Goal: Find specific page/section: Find specific page/section

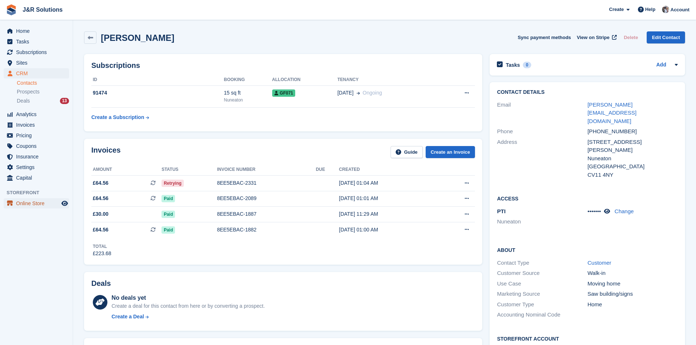
click at [42, 204] on span "Online Store" at bounding box center [38, 204] width 44 height 10
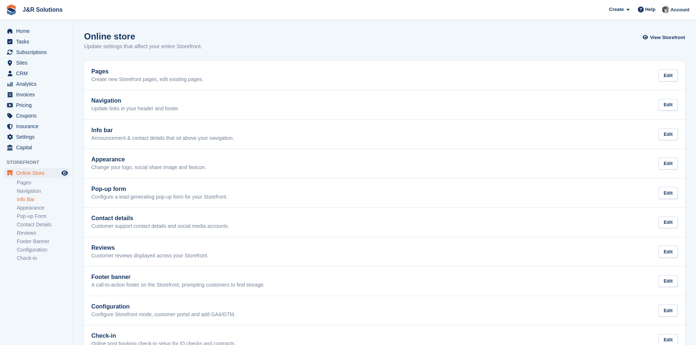
click at [33, 200] on link "Info Bar" at bounding box center [43, 199] width 52 height 7
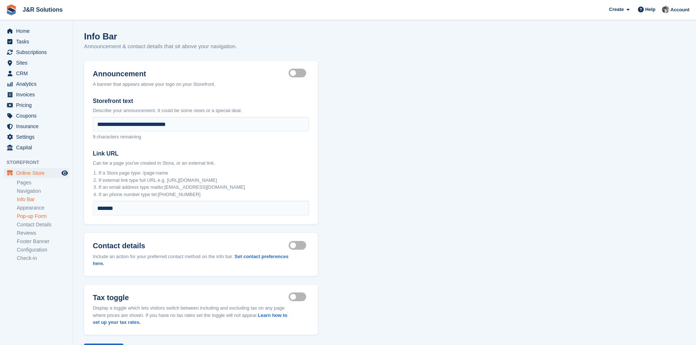
click at [35, 217] on link "Pop-up Form" at bounding box center [43, 216] width 52 height 7
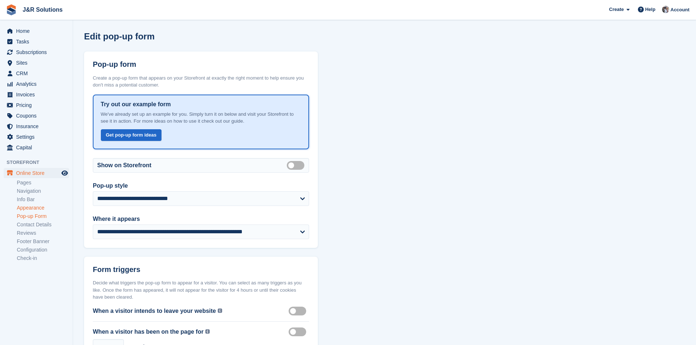
click at [36, 209] on link "Appearance" at bounding box center [43, 208] width 52 height 7
